Goal: Task Accomplishment & Management: Use online tool/utility

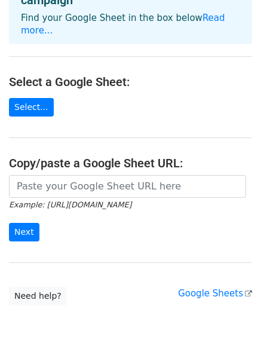
scroll to position [70, 0]
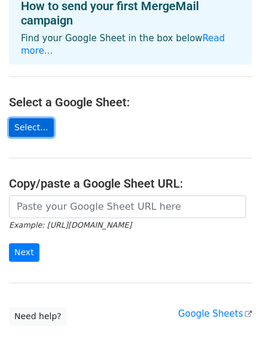
click at [33, 118] on link "Select..." at bounding box center [31, 127] width 45 height 19
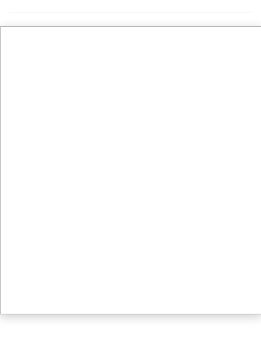
scroll to position [130, 0]
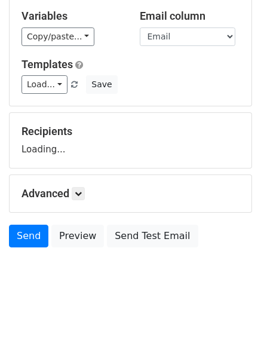
scroll to position [55, 0]
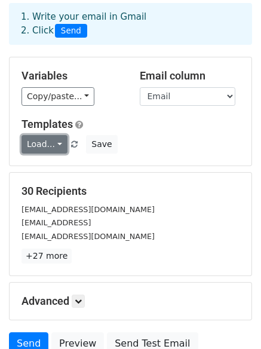
click at [52, 141] on link "Load..." at bounding box center [45, 144] width 46 height 19
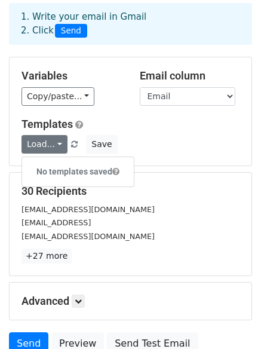
click at [59, 170] on h6 "No templates saved" at bounding box center [78, 172] width 112 height 20
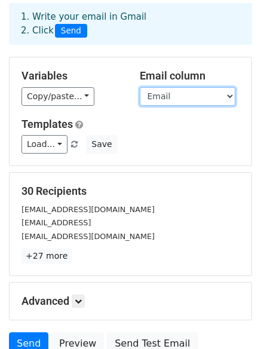
click at [230, 97] on select "Email" at bounding box center [188, 96] width 96 height 19
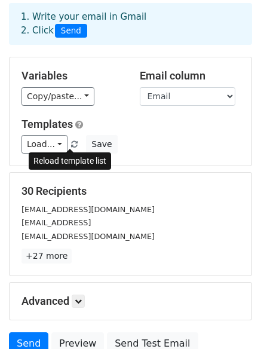
click at [71, 145] on span at bounding box center [74, 145] width 7 height 8
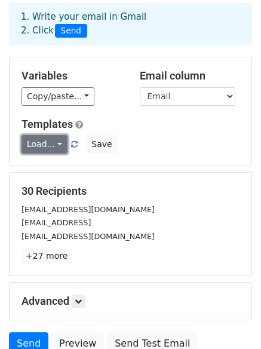
click at [56, 144] on link "Load..." at bounding box center [45, 144] width 46 height 19
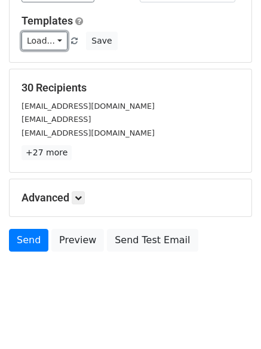
scroll to position [163, 0]
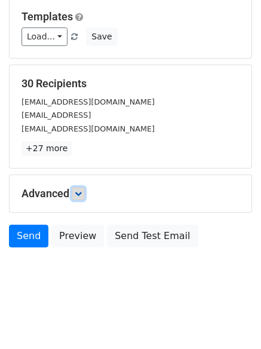
click at [77, 197] on link at bounding box center [78, 193] width 13 height 13
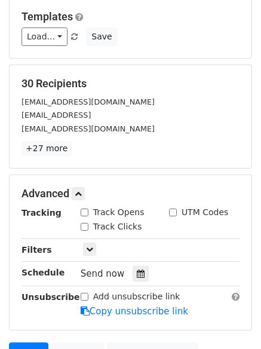
click at [86, 214] on input "Track Opens" at bounding box center [85, 213] width 8 height 8
checkbox input "true"
click at [83, 227] on input "Track Clicks" at bounding box center [85, 227] width 8 height 8
checkbox input "true"
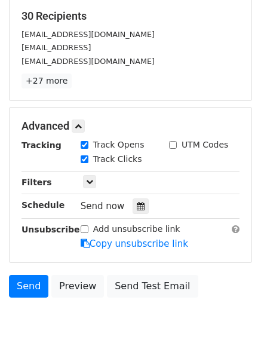
scroll to position [280, 0]
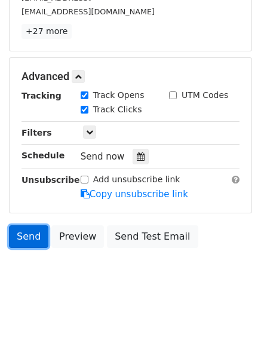
click at [28, 237] on link "Send" at bounding box center [28, 236] width 39 height 23
click at [25, 239] on link "Send" at bounding box center [28, 236] width 39 height 23
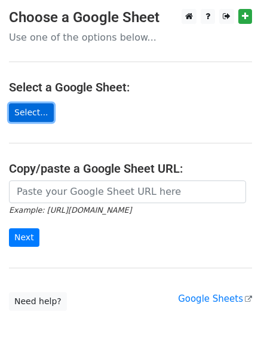
click at [35, 115] on link "Select..." at bounding box center [31, 112] width 45 height 19
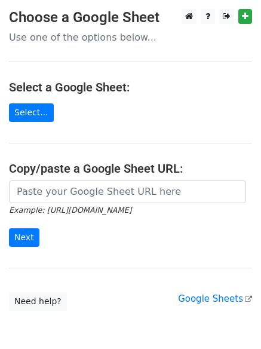
scroll to position [57, 0]
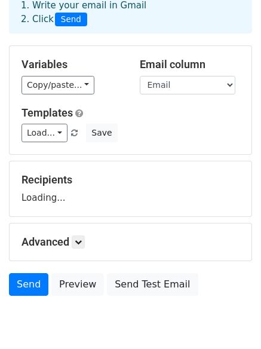
scroll to position [115, 0]
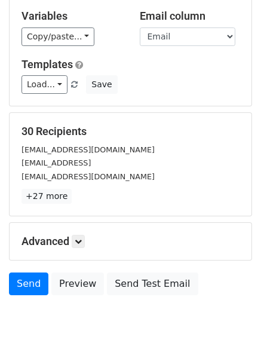
click at [72, 239] on h5 "Advanced" at bounding box center [131, 241] width 218 height 13
click at [80, 239] on icon at bounding box center [78, 241] width 7 height 7
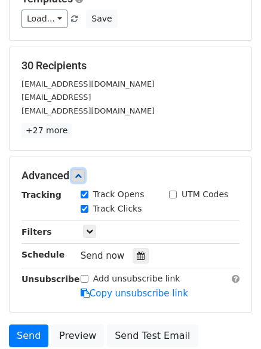
scroll to position [234, 0]
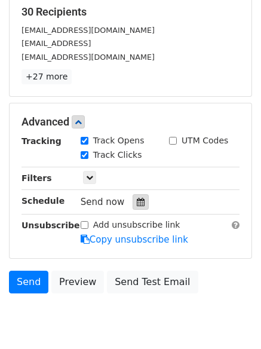
click at [137, 201] on icon at bounding box center [141, 202] width 8 height 8
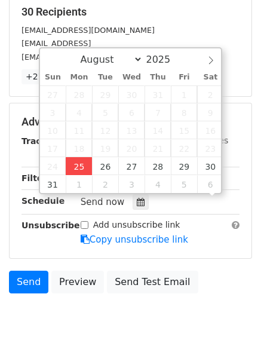
scroll to position [1, 0]
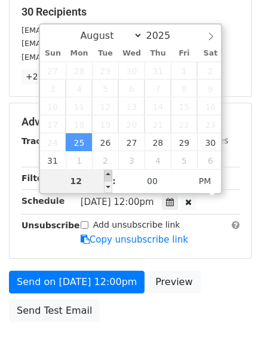
type input "2025-08-25 13:00"
type input "01"
click at [110, 177] on span at bounding box center [108, 175] width 8 height 12
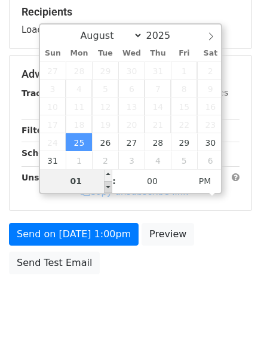
type input "2025-08-25 12:00"
type input "12"
click at [109, 186] on span at bounding box center [108, 187] width 8 height 12
type input "2025-08-25 11:27"
type input "11"
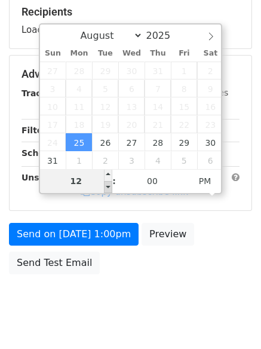
type input "27"
click at [109, 186] on span at bounding box center [108, 187] width 8 height 12
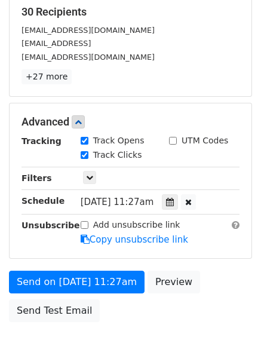
click at [210, 239] on div "Add unsubscribe link Copy unsubscribe link" at bounding box center [160, 233] width 177 height 28
click at [174, 203] on icon at bounding box center [170, 202] width 8 height 8
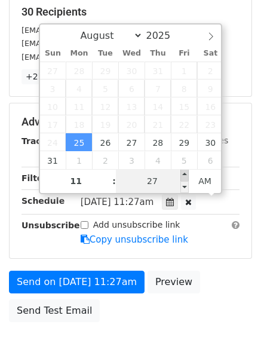
type input "2025-08-25 11:32"
type input "32"
click at [185, 175] on span at bounding box center [185, 175] width 8 height 12
type input "2025-08-25 11:27"
type input "27"
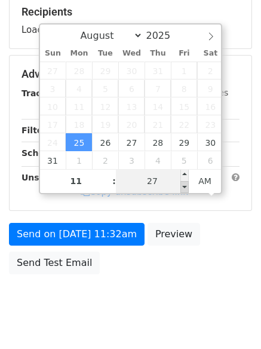
click at [184, 184] on span at bounding box center [185, 187] width 8 height 12
type input "2025-08-25 11:32"
type input "32"
click at [185, 172] on span at bounding box center [185, 175] width 8 height 12
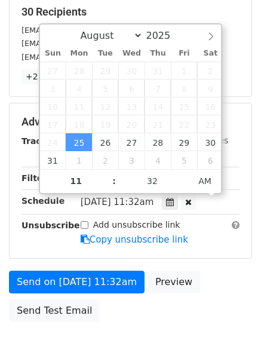
click at [197, 227] on div "Add unsubscribe link Copy unsubscribe link" at bounding box center [160, 233] width 177 height 28
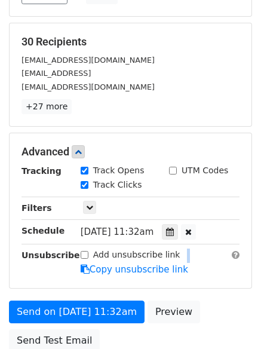
scroll to position [309, 0]
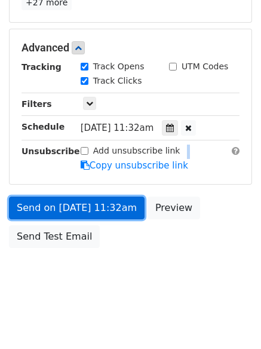
click at [73, 209] on link "Send on Aug 25 at 11:32am" at bounding box center [77, 208] width 136 height 23
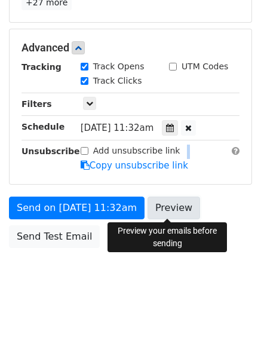
click at [160, 205] on link "Preview" at bounding box center [174, 208] width 53 height 23
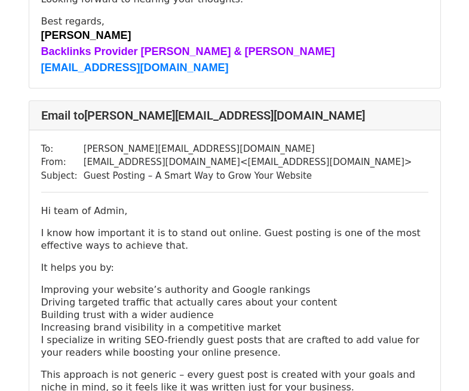
scroll to position [7476, 0]
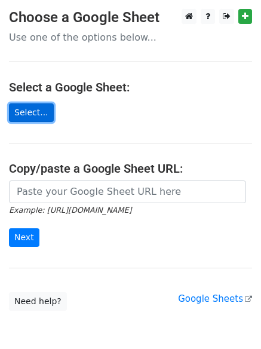
click at [39, 109] on link "Select..." at bounding box center [31, 112] width 45 height 19
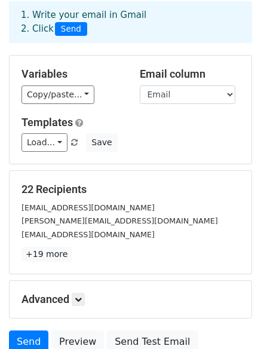
scroll to position [163, 0]
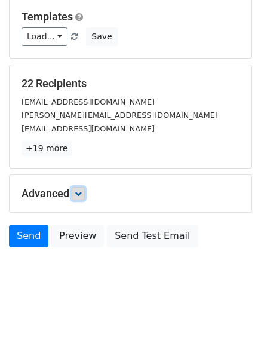
click at [81, 193] on icon at bounding box center [78, 193] width 7 height 7
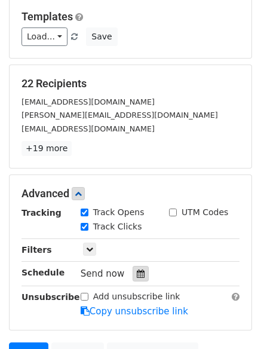
click at [137, 273] on icon at bounding box center [141, 274] width 8 height 8
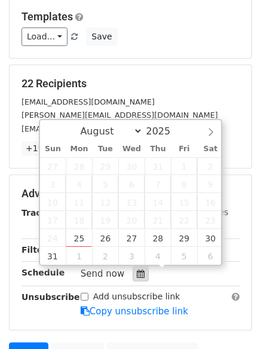
click at [137, 273] on icon at bounding box center [141, 274] width 8 height 8
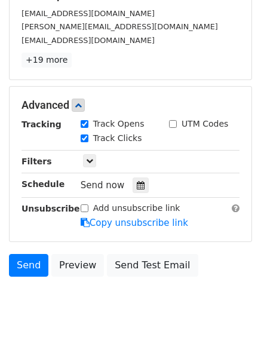
scroll to position [280, 0]
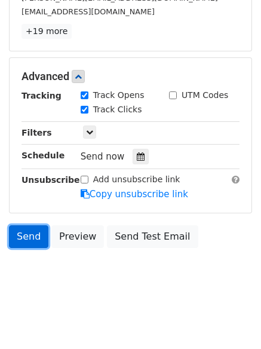
click at [32, 236] on link "Send" at bounding box center [28, 236] width 39 height 23
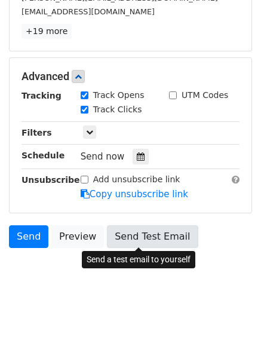
click at [141, 234] on link "Send Test Email" at bounding box center [152, 236] width 91 height 23
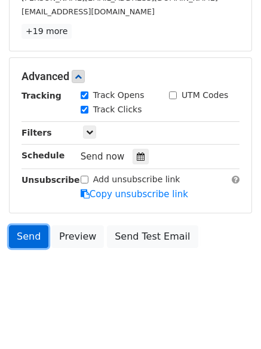
click at [33, 236] on link "Send" at bounding box center [28, 236] width 39 height 23
click at [32, 237] on link "Send" at bounding box center [28, 236] width 39 height 23
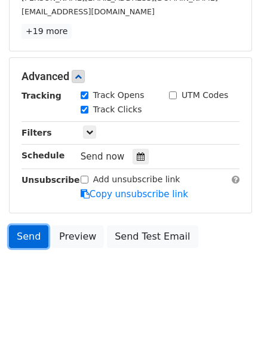
click at [32, 237] on link "Send" at bounding box center [28, 236] width 39 height 23
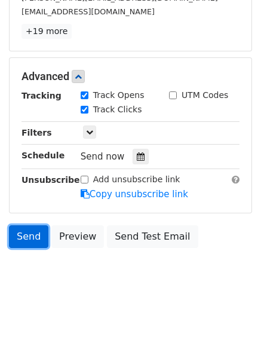
click at [32, 237] on link "Send" at bounding box center [28, 236] width 39 height 23
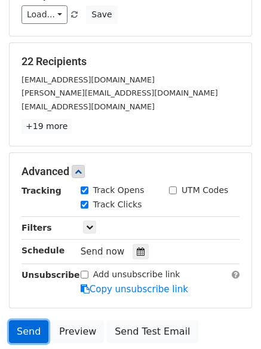
scroll to position [0, 0]
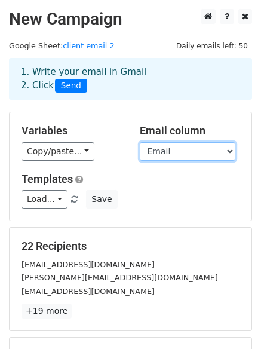
click at [225, 158] on select "Email" at bounding box center [188, 151] width 96 height 19
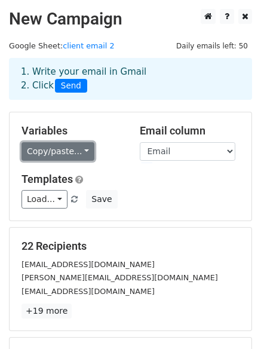
click at [78, 150] on link "Copy/paste..." at bounding box center [58, 151] width 73 height 19
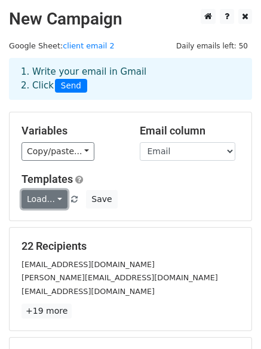
click at [56, 200] on link "Load..." at bounding box center [45, 199] width 46 height 19
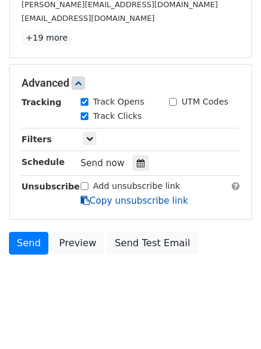
scroll to position [280, 0]
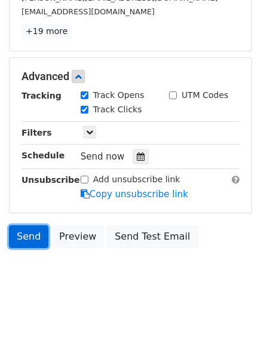
click at [29, 237] on link "Send" at bounding box center [28, 236] width 39 height 23
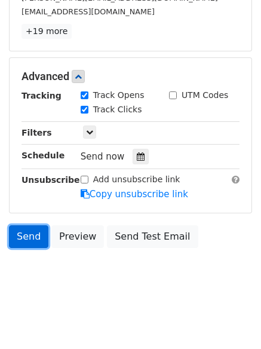
click at [29, 237] on link "Send" at bounding box center [28, 236] width 39 height 23
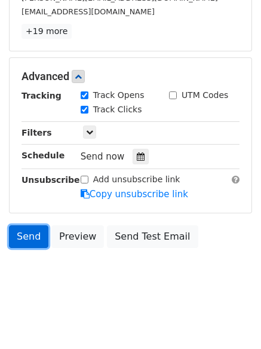
click at [29, 237] on link "Send" at bounding box center [28, 236] width 39 height 23
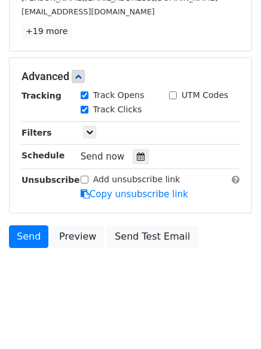
click at [90, 179] on div "Add unsubscribe link" at bounding box center [131, 179] width 100 height 13
click at [85, 177] on input "Add unsubscribe link" at bounding box center [85, 180] width 8 height 8
checkbox input "true"
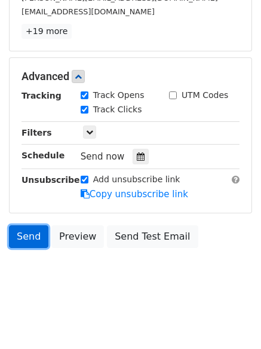
click at [27, 234] on link "Send" at bounding box center [28, 236] width 39 height 23
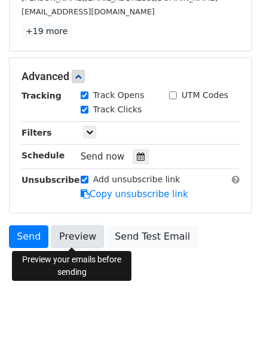
click at [68, 237] on link "Preview" at bounding box center [77, 236] width 53 height 23
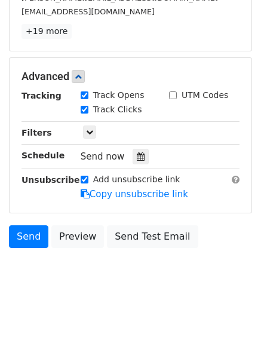
click at [92, 310] on html "New Campaign Daily emails left: 50 Google Sheet: client email 2 1. Write your e…" at bounding box center [130, 35] width 261 height 630
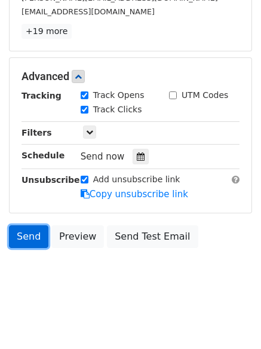
click at [26, 233] on link "Send" at bounding box center [28, 236] width 39 height 23
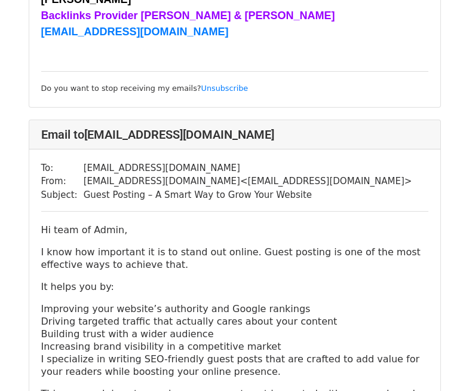
scroll to position [1136, 0]
